Goal: Navigation & Orientation: Find specific page/section

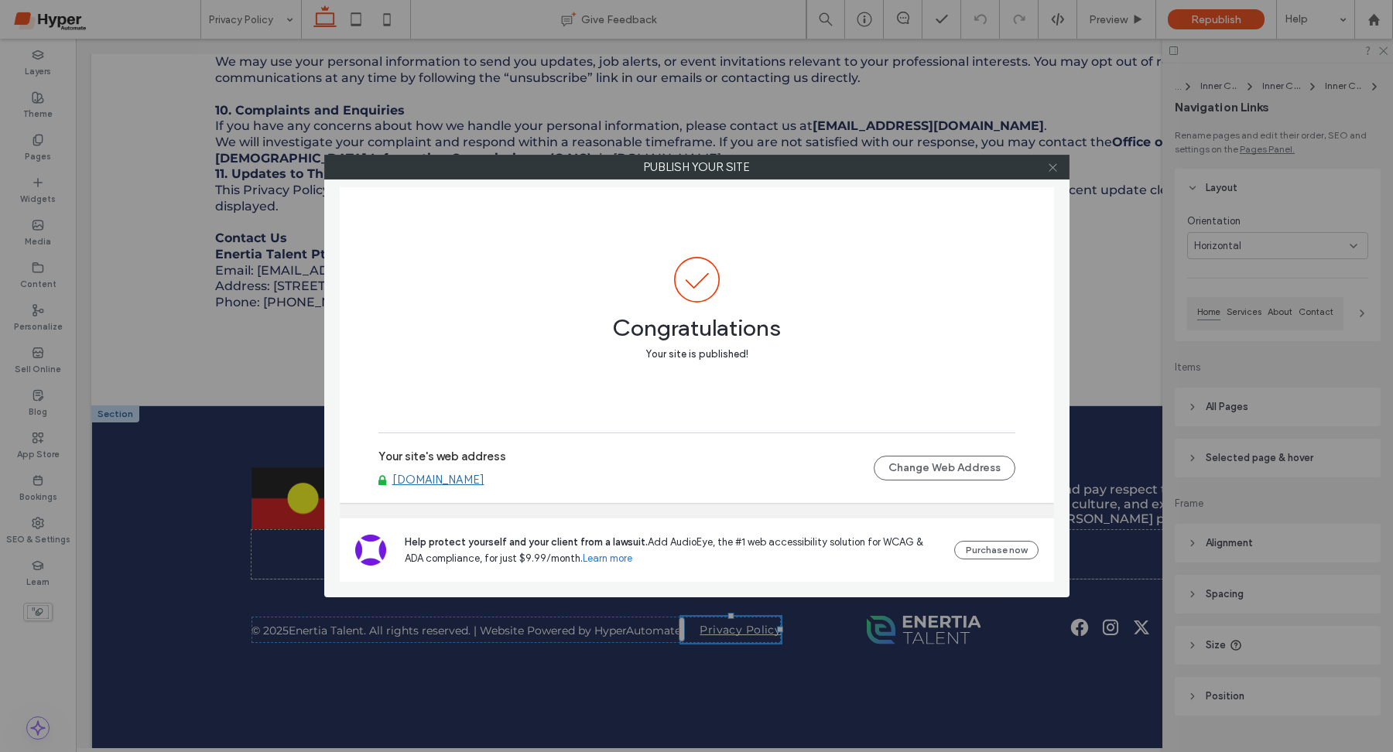
click at [1051, 167] on icon at bounding box center [1053, 168] width 12 height 12
